Goal: Information Seeking & Learning: Understand process/instructions

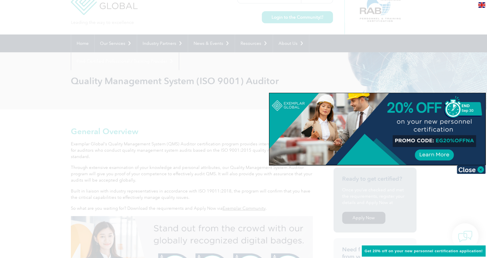
scroll to position [29, 0]
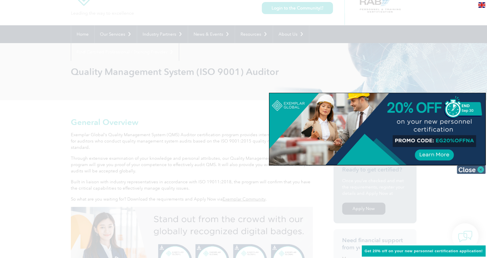
click at [476, 171] on img at bounding box center [470, 169] width 29 height 9
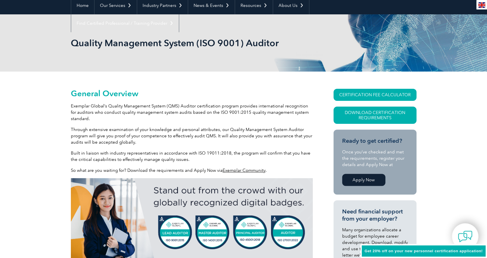
scroll to position [0, 0]
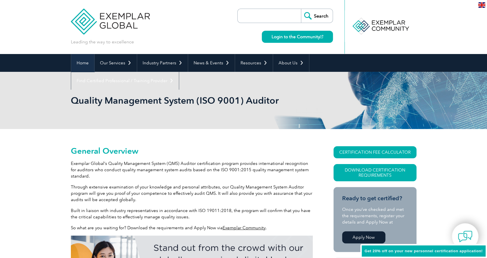
click at [85, 62] on link "Home" at bounding box center [82, 63] width 23 height 18
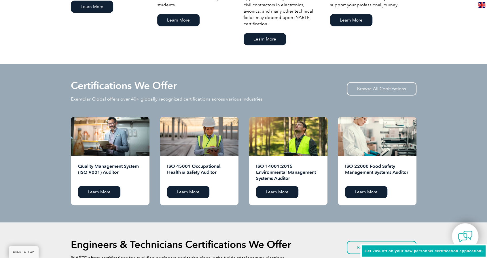
scroll to position [515, 0]
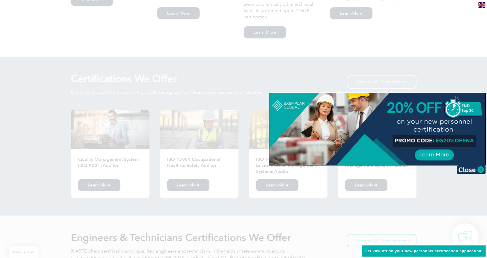
click at [201, 92] on div at bounding box center [243, 129] width 487 height 258
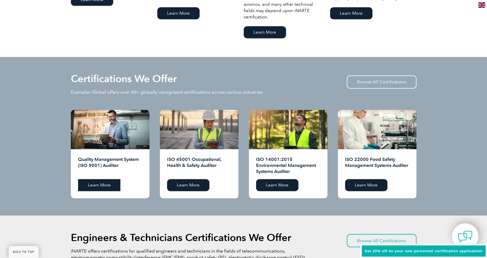
click at [102, 182] on link "Learn More" at bounding box center [99, 185] width 42 height 12
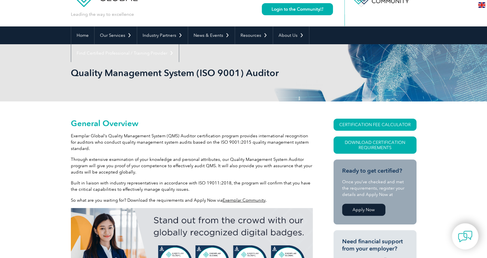
scroll to position [58, 0]
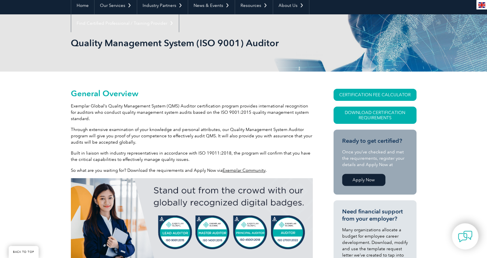
click at [360, 180] on link "Apply Now" at bounding box center [363, 180] width 43 height 12
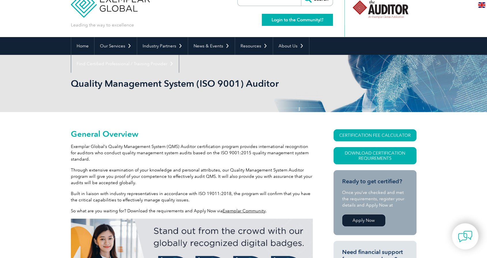
scroll to position [0, 0]
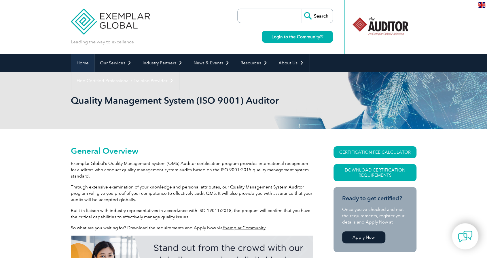
click at [83, 61] on link "Home" at bounding box center [82, 63] width 23 height 18
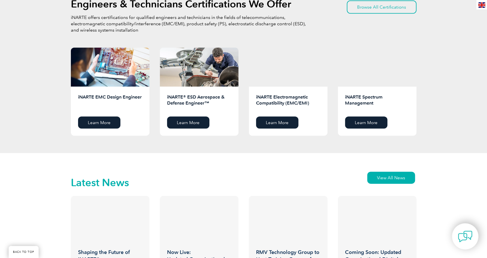
scroll to position [662, 0]
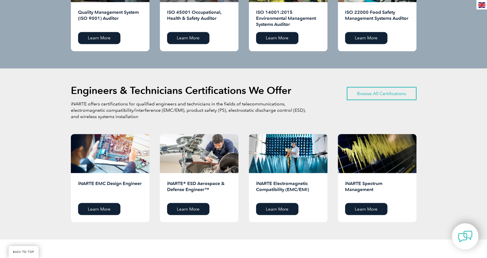
click at [378, 97] on link "Browse All Certifications" at bounding box center [381, 93] width 70 height 13
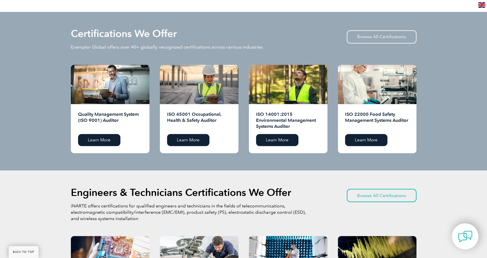
scroll to position [547, 0]
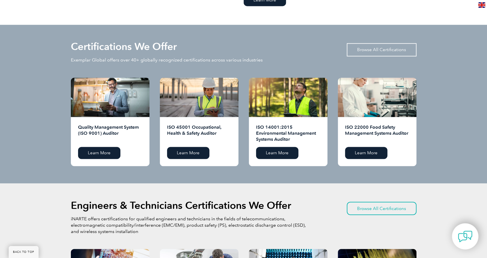
click at [358, 51] on link "Browse All Certifications" at bounding box center [381, 49] width 70 height 13
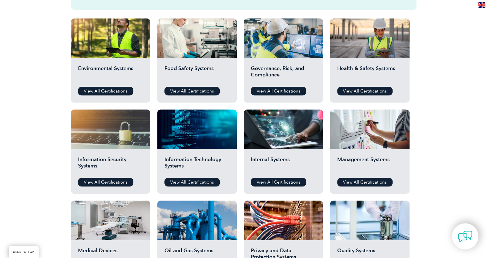
scroll to position [230, 0]
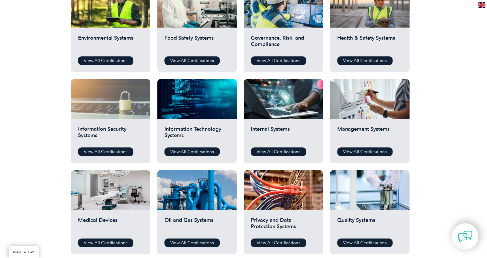
click at [117, 107] on div at bounding box center [110, 99] width 79 height 40
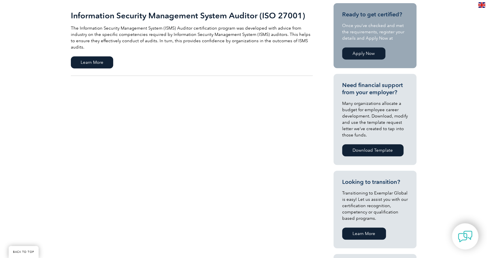
scroll to position [115, 0]
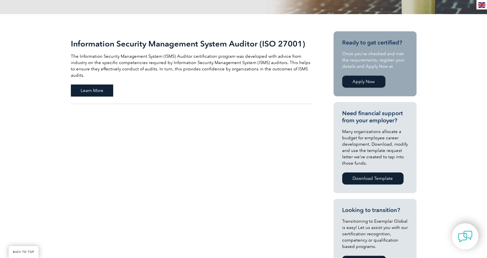
click at [94, 85] on span "Learn More" at bounding box center [92, 91] width 42 height 12
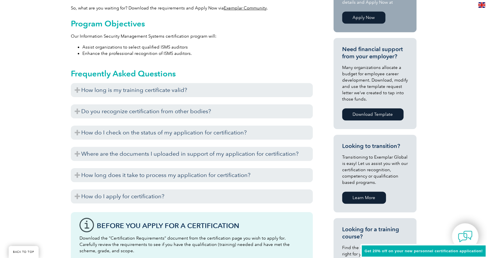
scroll to position [238, 0]
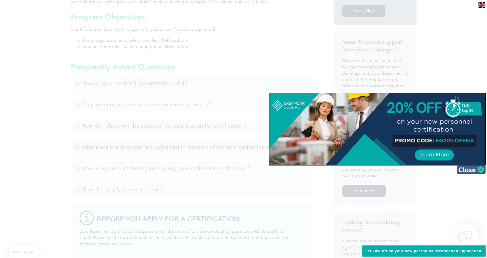
click at [477, 169] on img at bounding box center [470, 169] width 29 height 9
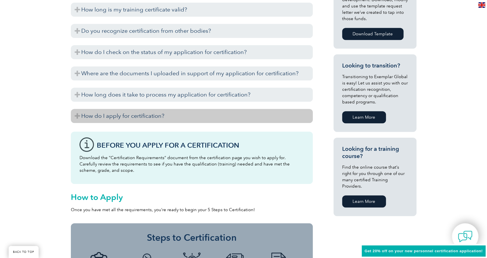
scroll to position [325, 0]
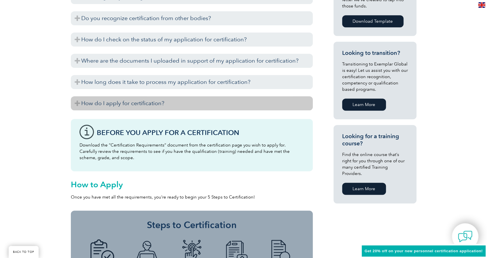
click at [161, 104] on h3 "How do I apply for certification?" at bounding box center [192, 103] width 242 height 14
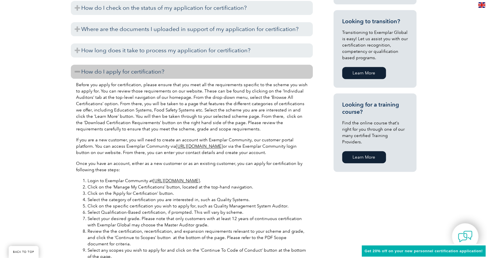
scroll to position [382, 0]
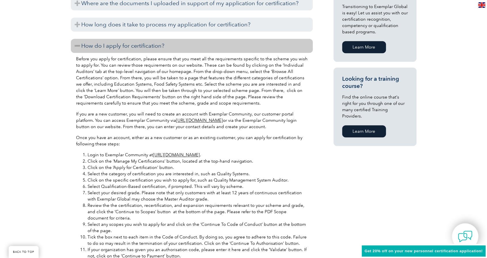
click at [200, 157] on link "[URL][DOMAIN_NAME]" at bounding box center [176, 155] width 47 height 5
